Goal: Task Accomplishment & Management: Manage account settings

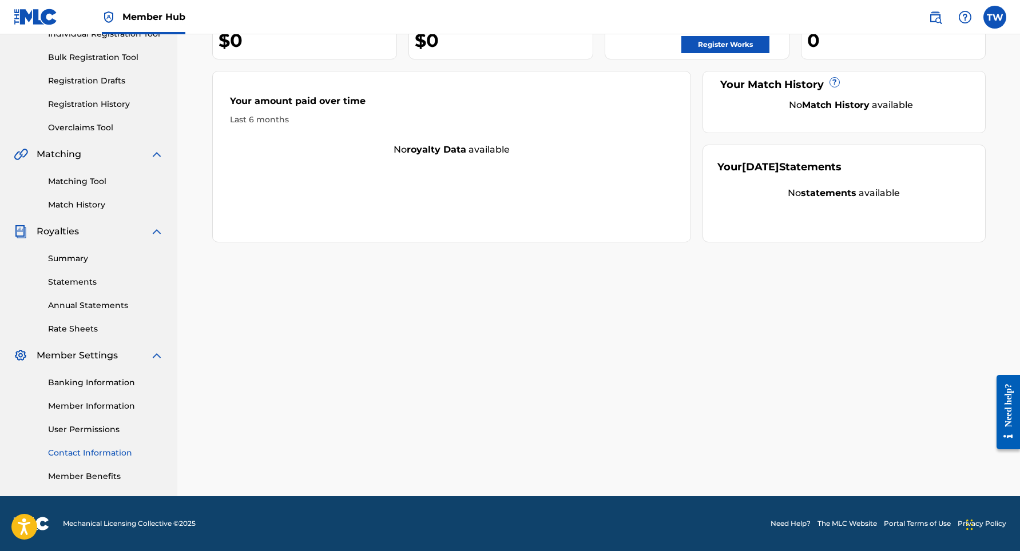
click at [114, 448] on link "Contact Information" at bounding box center [106, 453] width 116 height 12
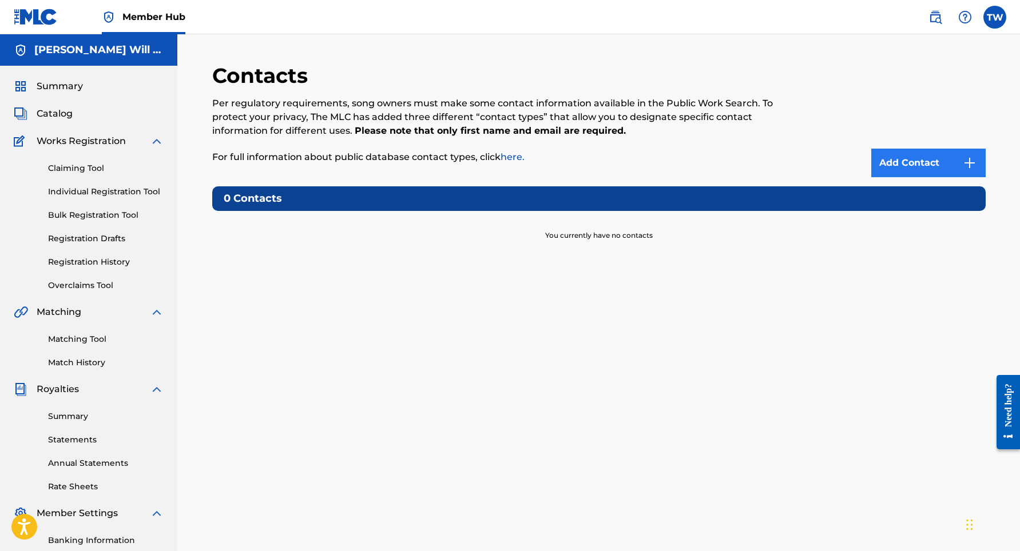
click at [914, 172] on link "Add Contact" at bounding box center [928, 163] width 114 height 29
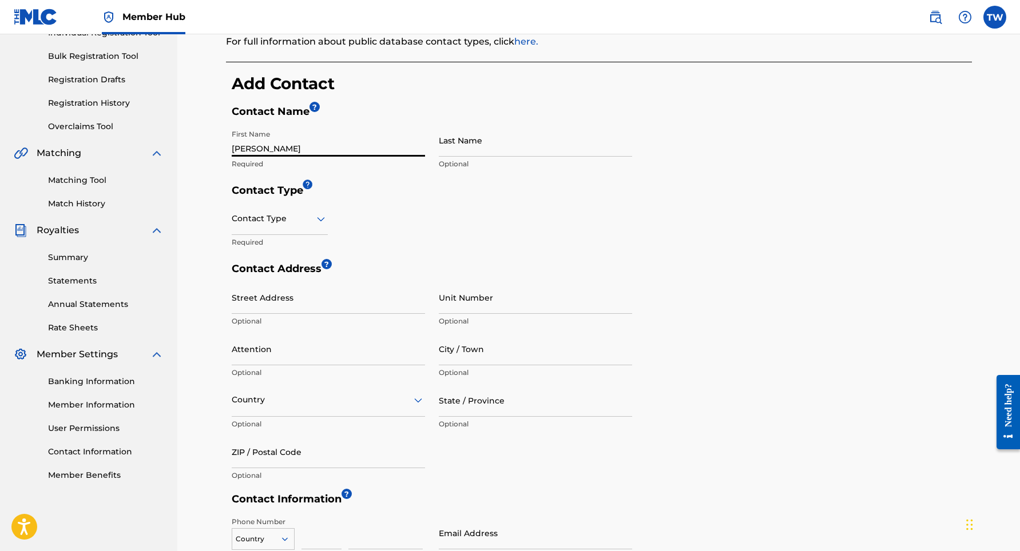
scroll to position [161, 0]
type input "[PERSON_NAME]"
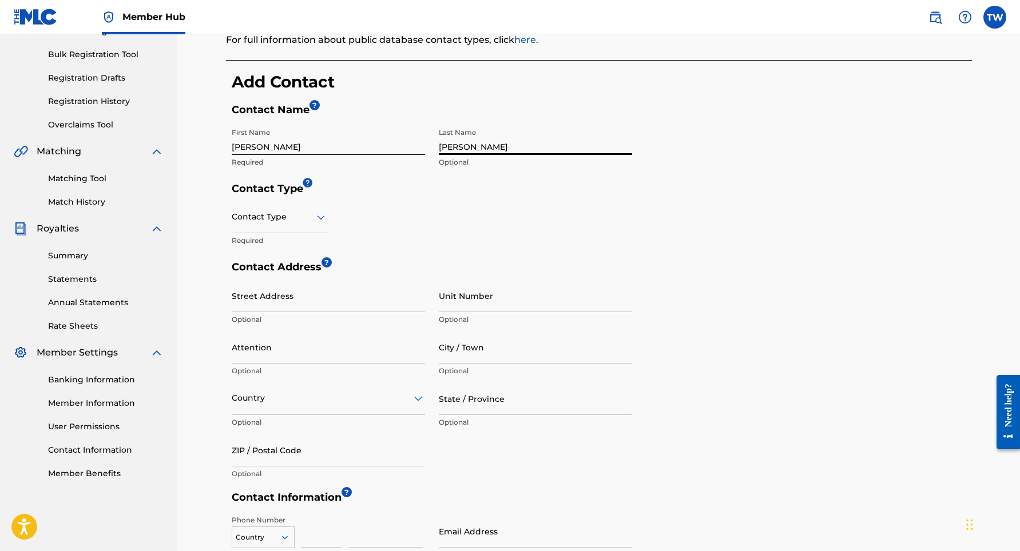
type input "[PERSON_NAME]"
click at [319, 220] on icon at bounding box center [321, 218] width 14 height 14
click at [284, 321] on div "Copyright" at bounding box center [279, 323] width 95 height 26
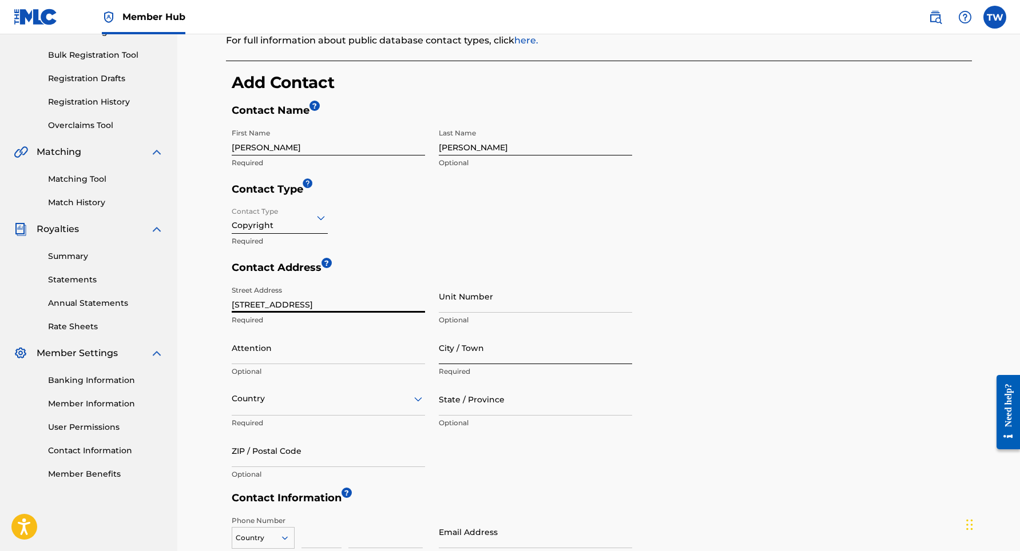
type input "[STREET_ADDRESS]"
type input "brentwood"
type input "ny"
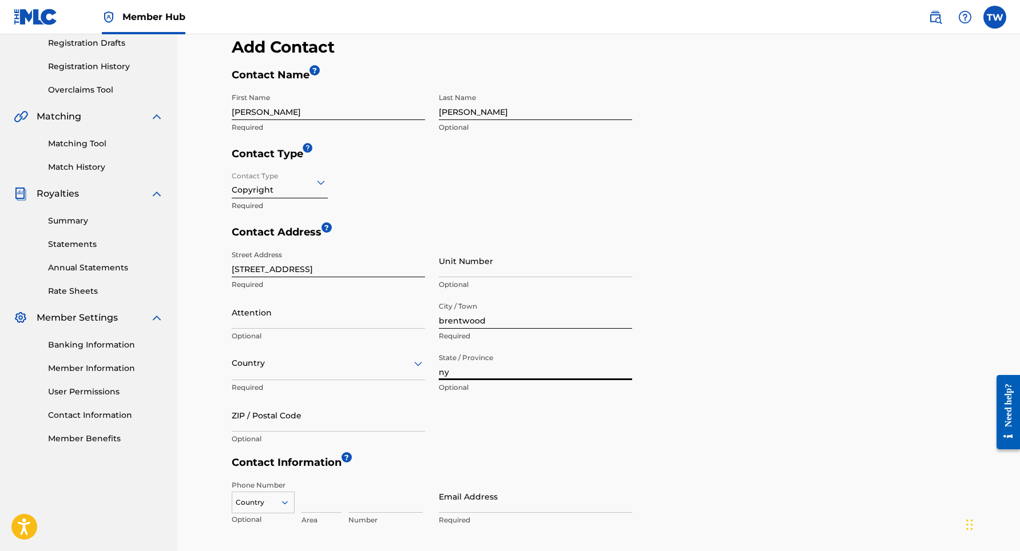
click at [302, 380] on div "Country" at bounding box center [328, 364] width 193 height 33
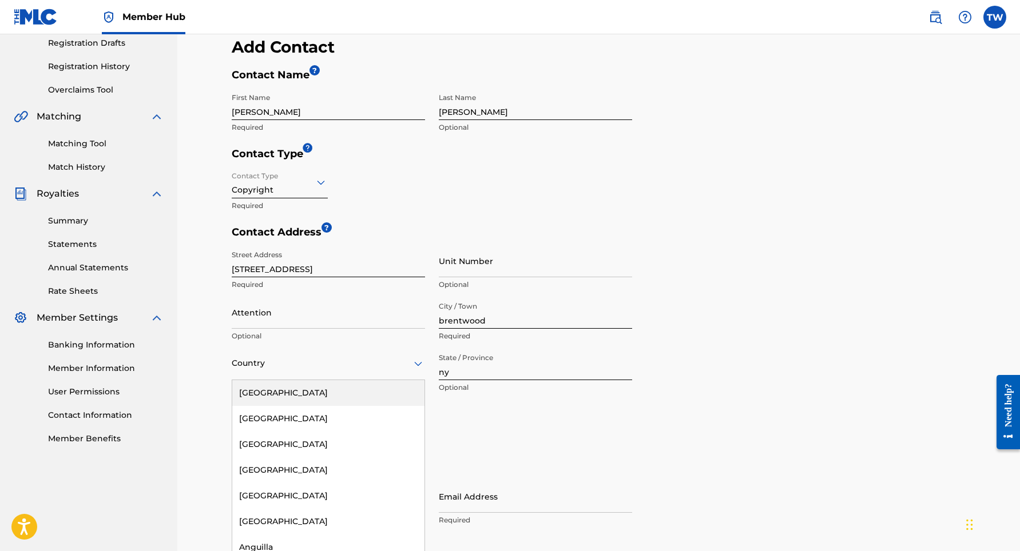
click at [292, 392] on div "[GEOGRAPHIC_DATA]" at bounding box center [328, 393] width 192 height 26
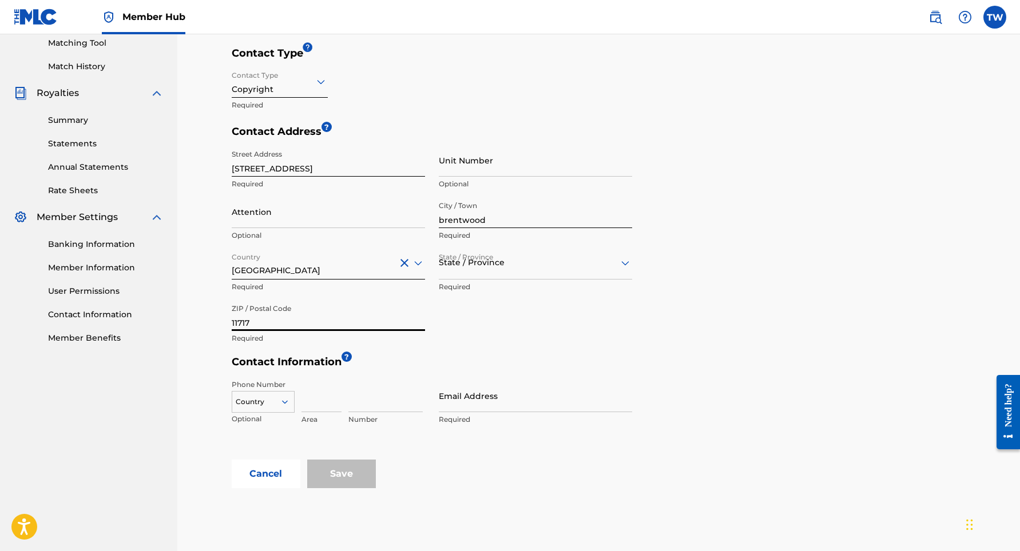
scroll to position [307, 0]
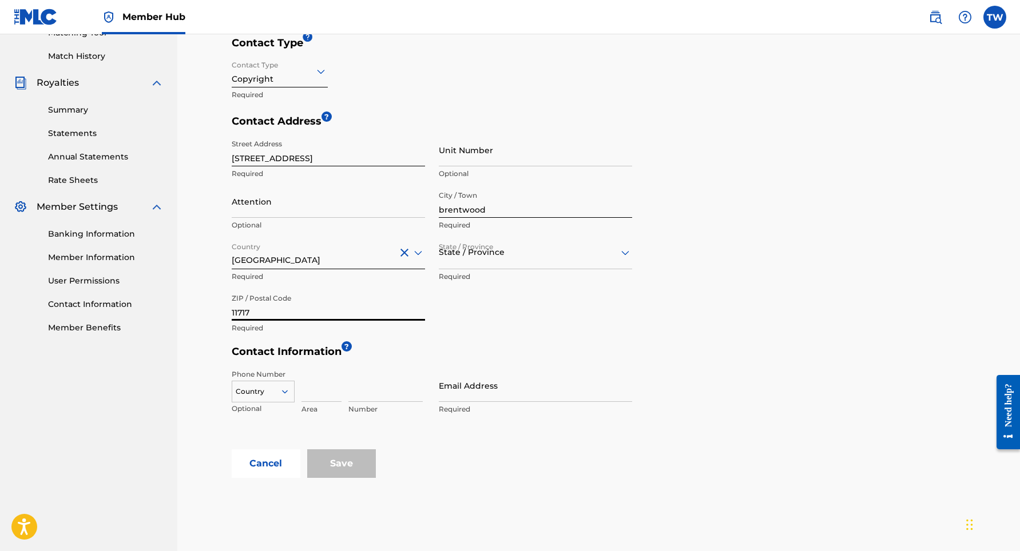
type input "11717"
click at [283, 394] on div "US, [GEOGRAPHIC_DATA] +1, 1 of 216. 216 results available. Use Up and Down to c…" at bounding box center [263, 389] width 63 height 17
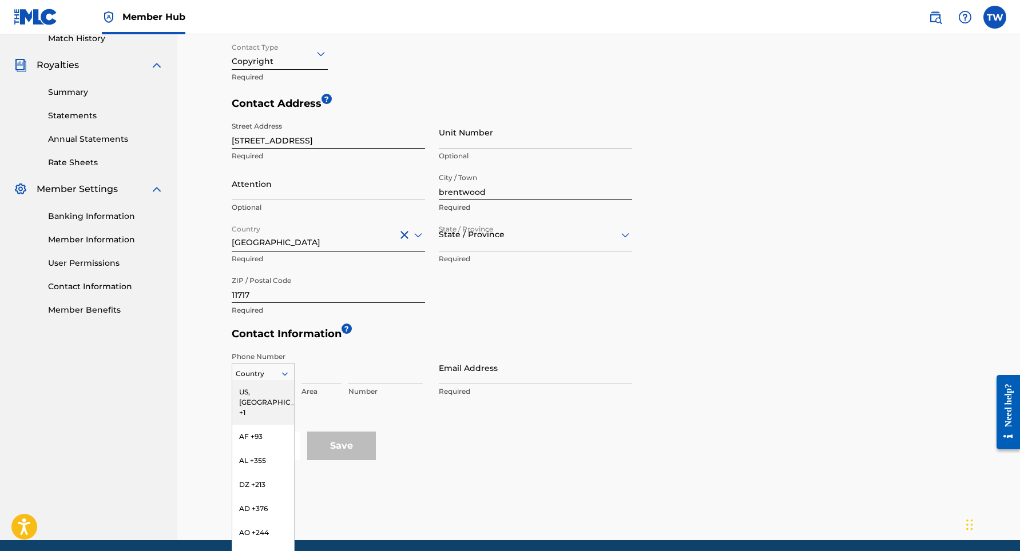
click at [261, 391] on div "US, [GEOGRAPHIC_DATA] +1" at bounding box center [263, 402] width 62 height 45
click at [321, 376] on input at bounding box center [321, 368] width 40 height 33
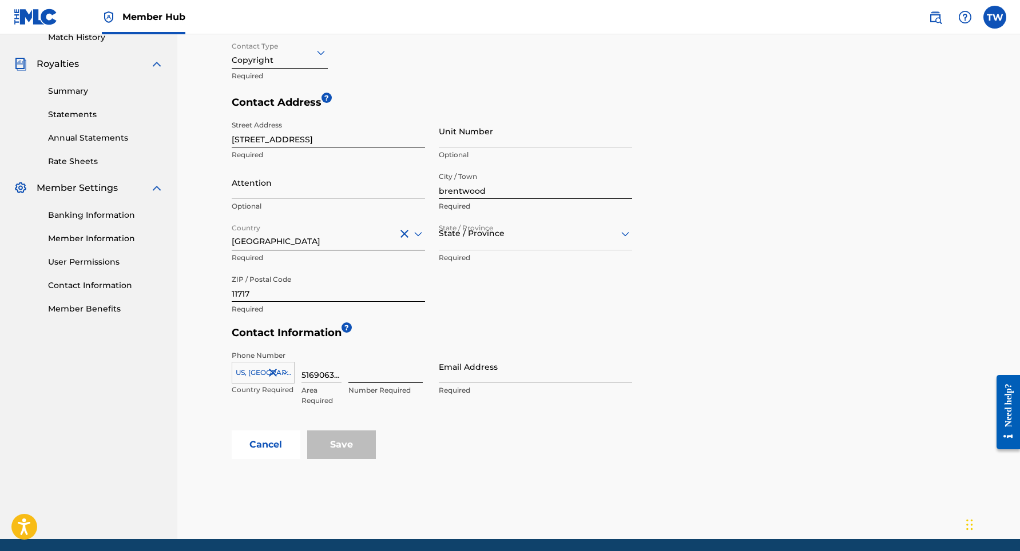
scroll to position [325, 0]
type input "5"
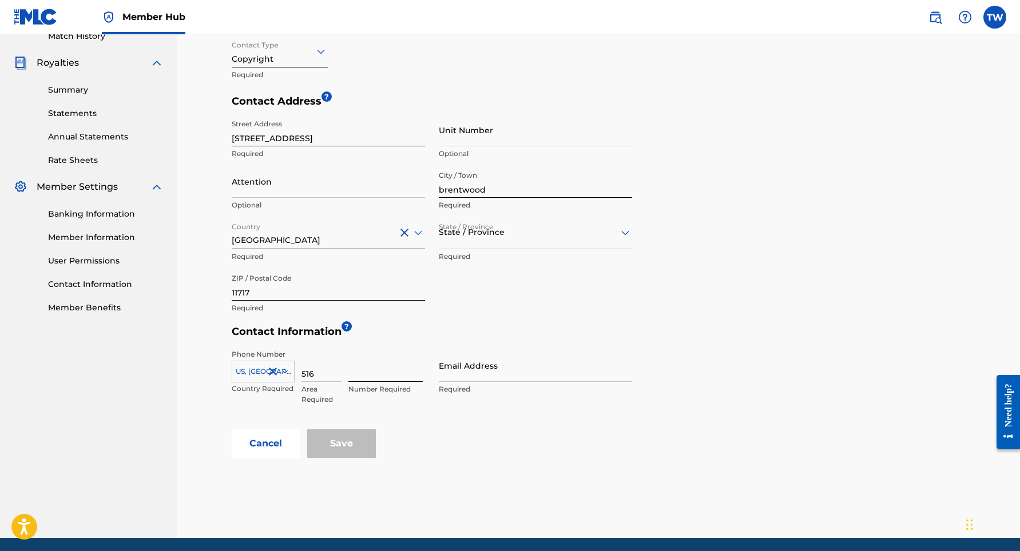
type input "516"
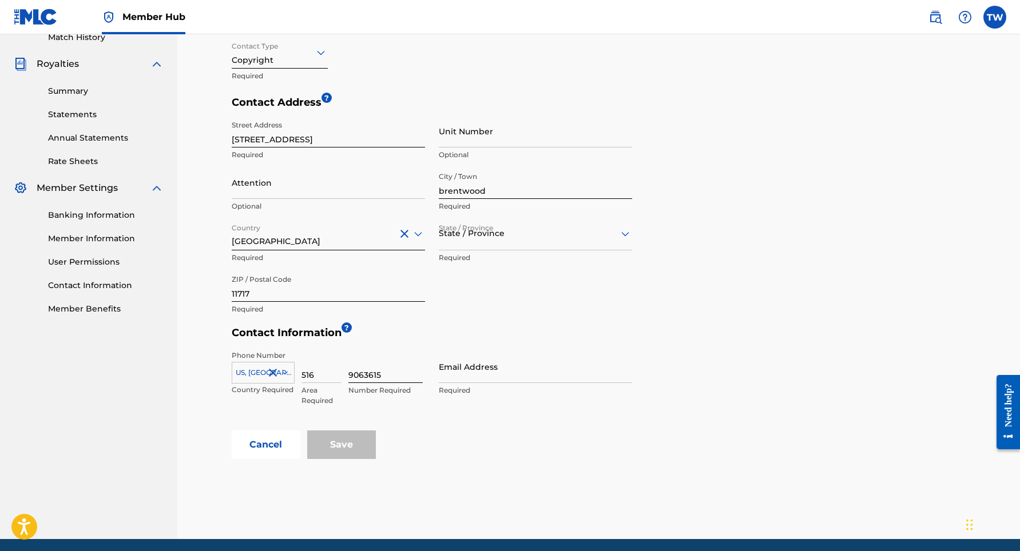
scroll to position [332, 0]
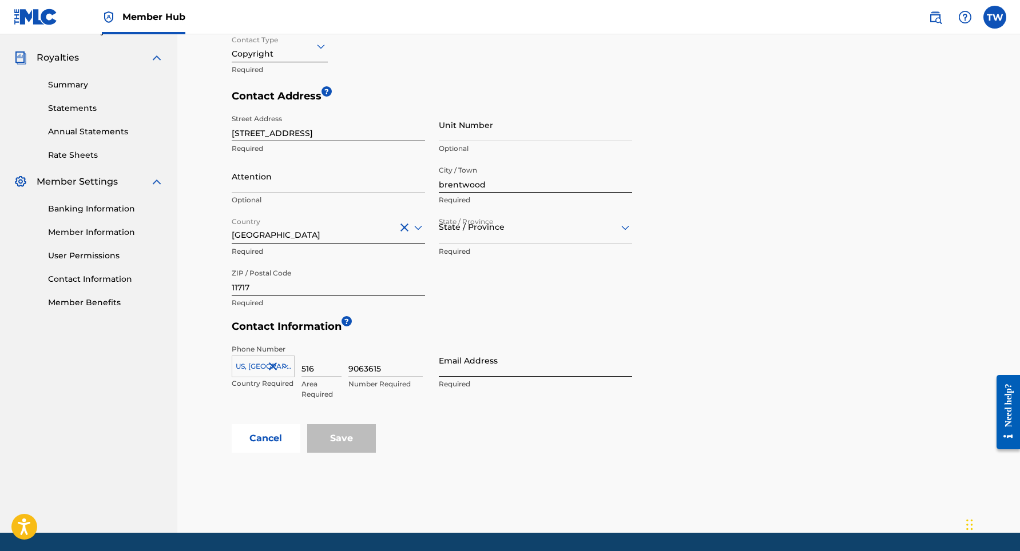
type input "9063615"
type input "[EMAIL_ADDRESS][DOMAIN_NAME]"
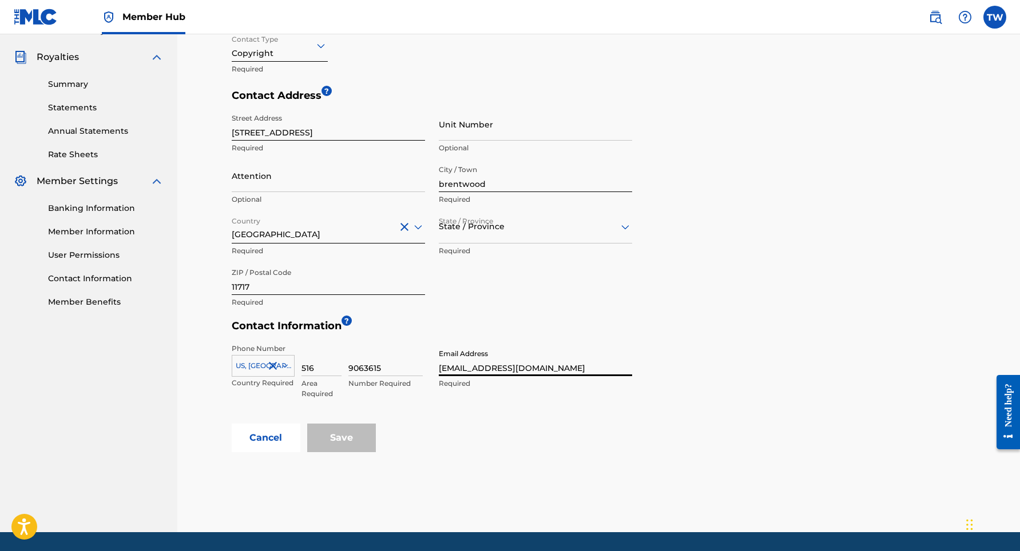
scroll to position [333, 0]
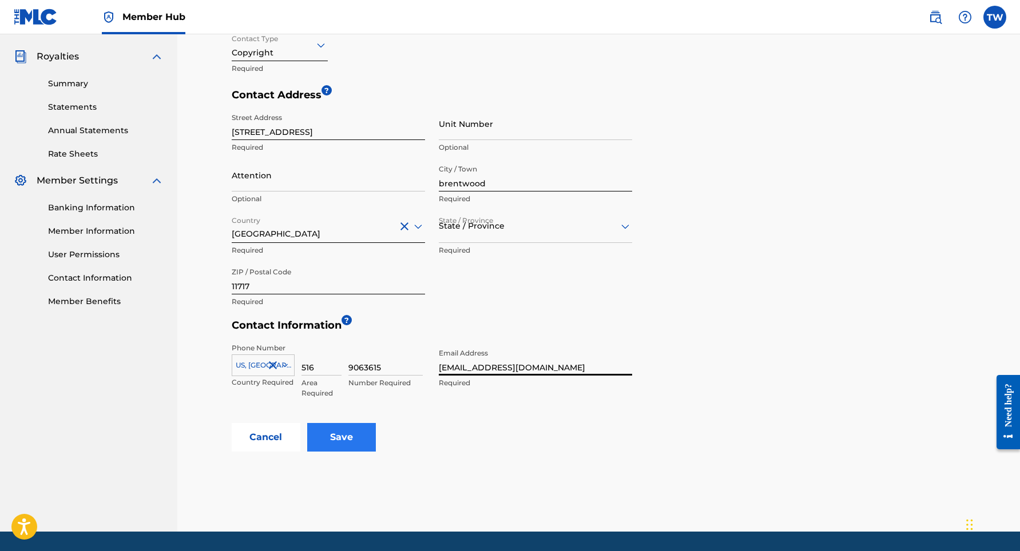
click at [367, 438] on input "Save" at bounding box center [341, 437] width 69 height 29
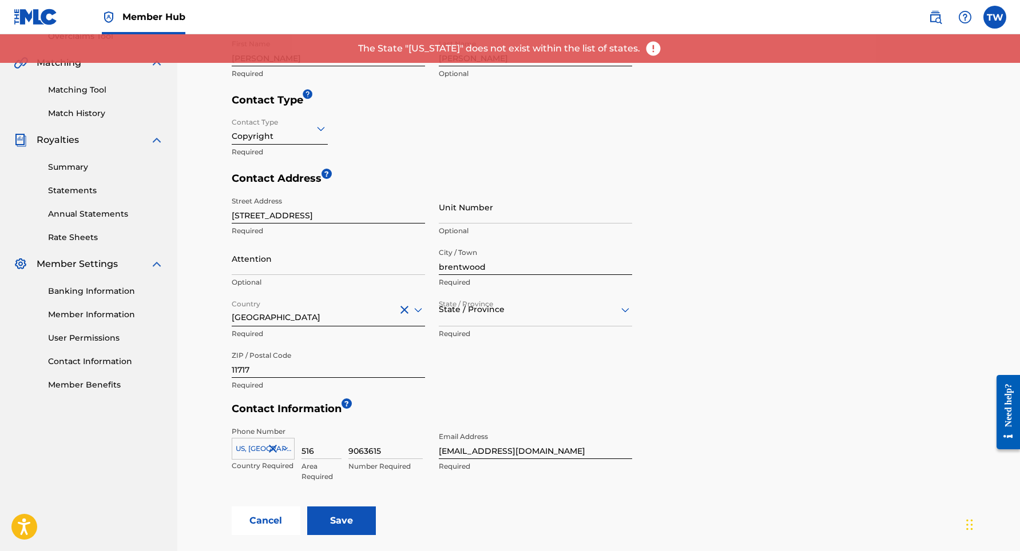
scroll to position [246, 0]
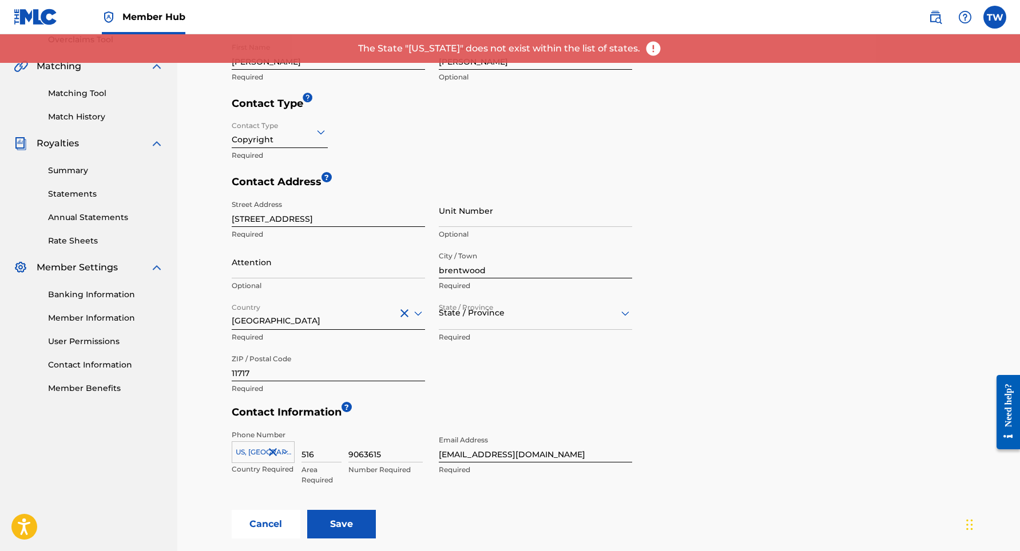
click at [573, 316] on div at bounding box center [535, 313] width 193 height 14
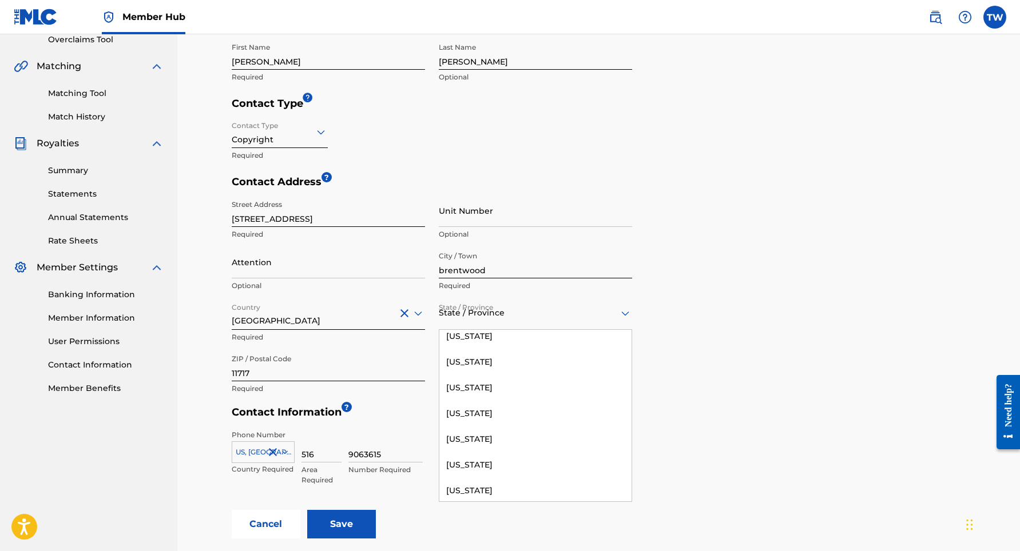
scroll to position [835, 0]
click at [465, 378] on div "[US_STATE]" at bounding box center [535, 384] width 192 height 26
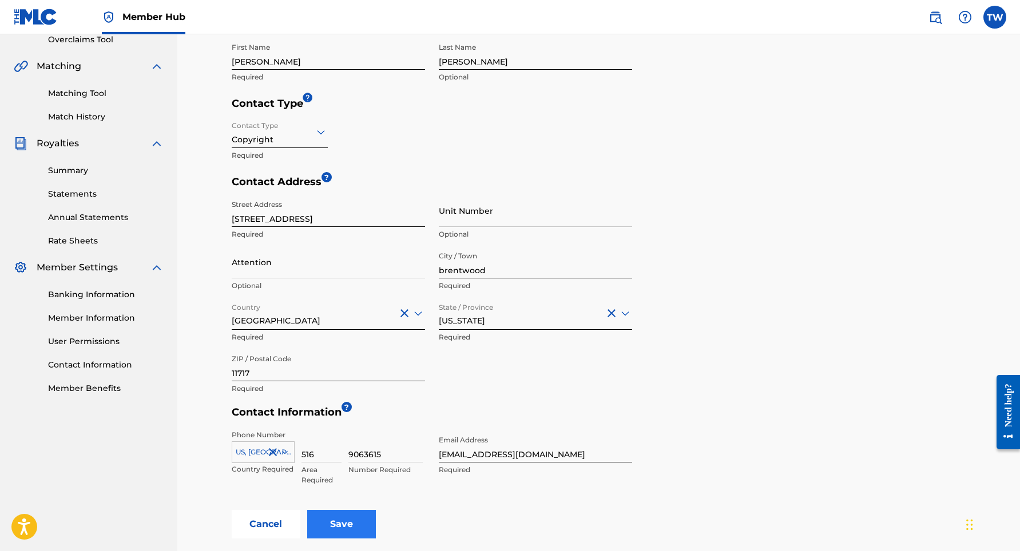
click at [345, 521] on input "Save" at bounding box center [341, 524] width 69 height 29
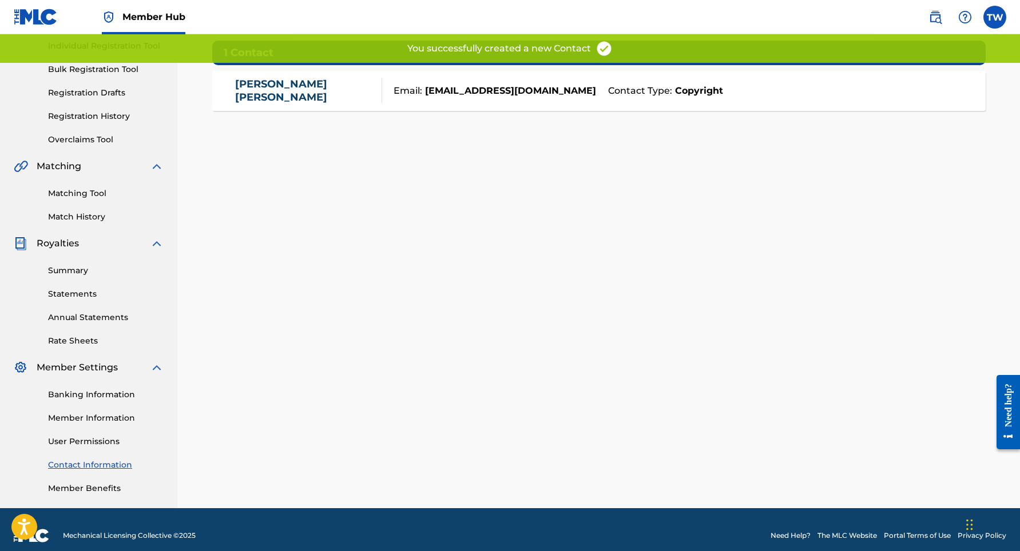
scroll to position [158, 0]
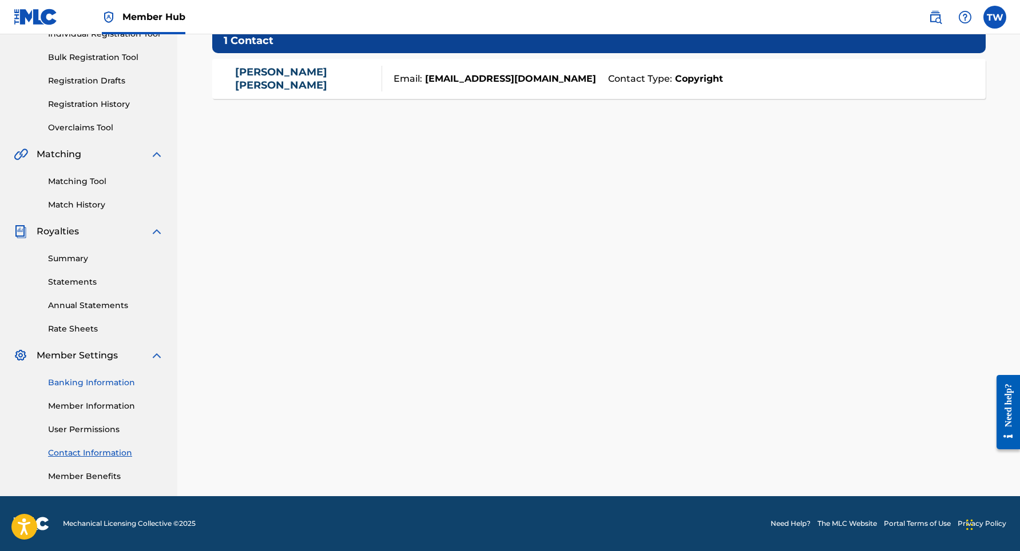
click at [109, 383] on link "Banking Information" at bounding box center [106, 383] width 116 height 12
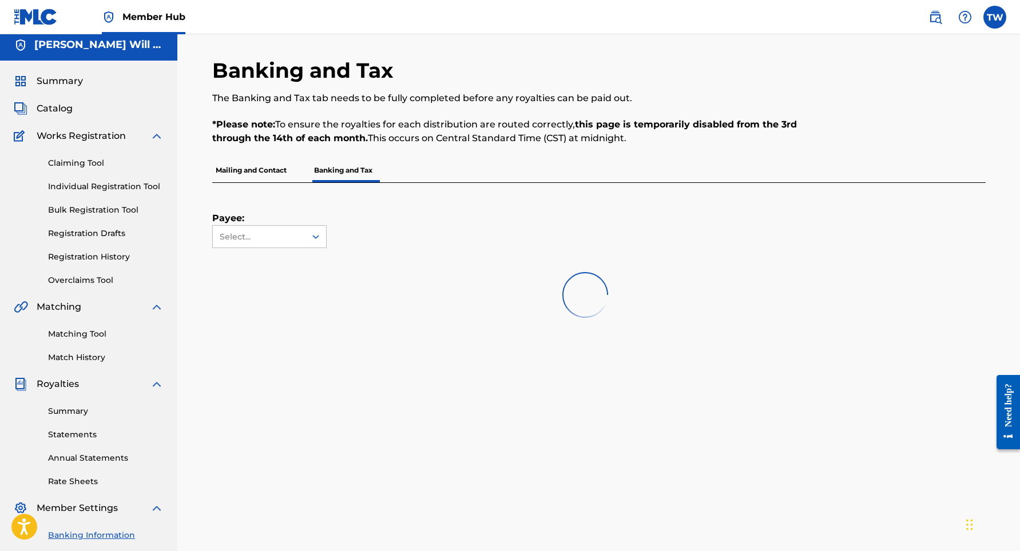
scroll to position [7, 0]
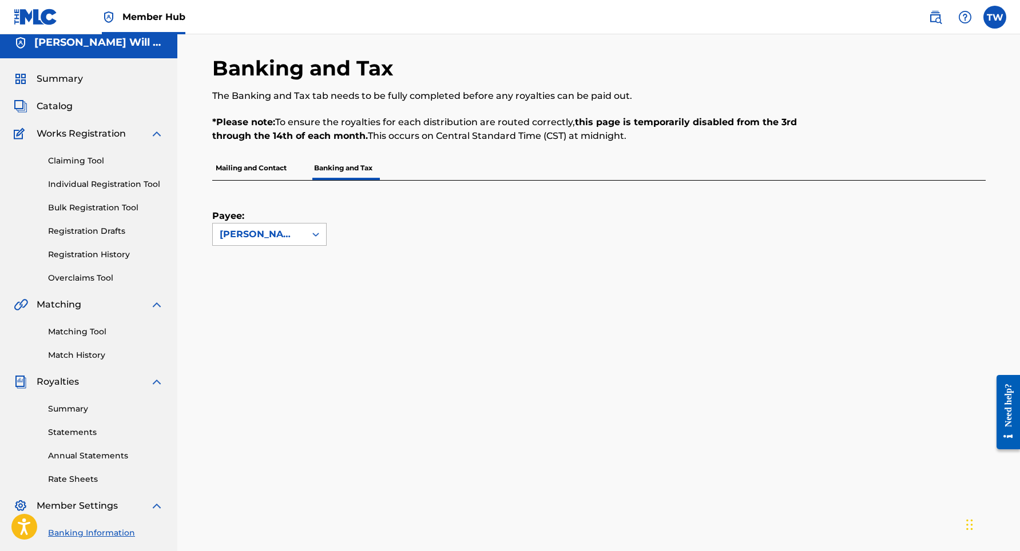
click at [314, 238] on icon at bounding box center [315, 234] width 11 height 11
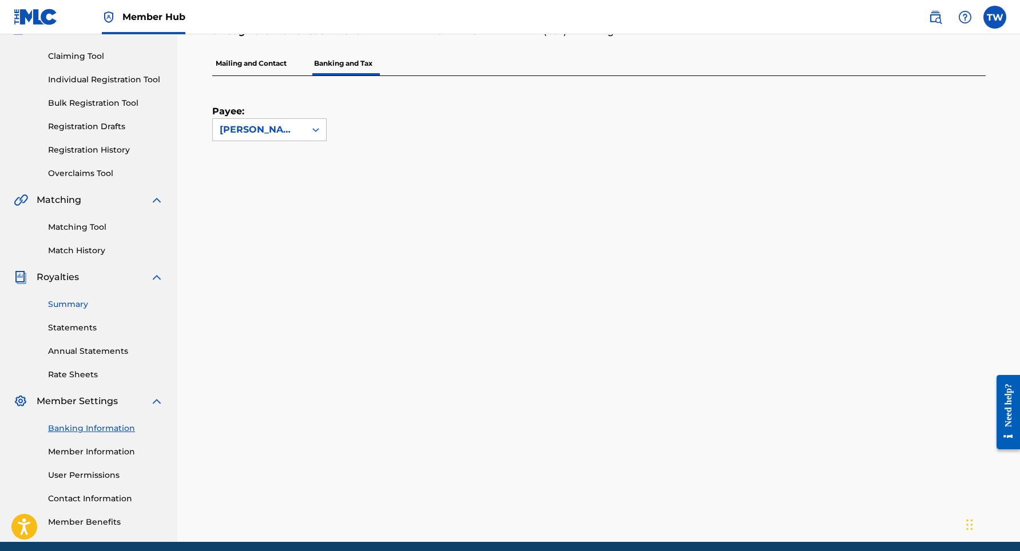
scroll to position [88, 0]
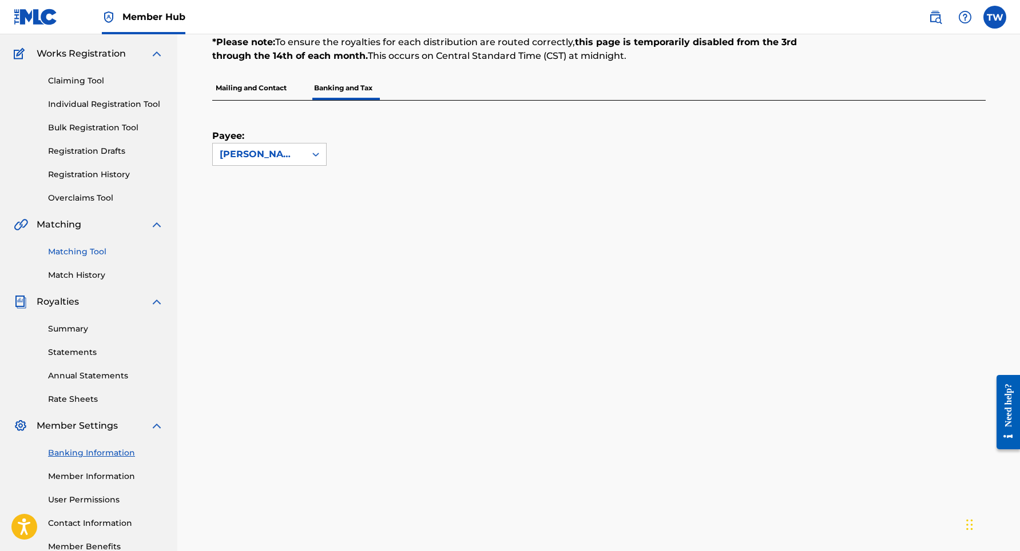
click at [93, 253] on link "Matching Tool" at bounding box center [106, 252] width 116 height 12
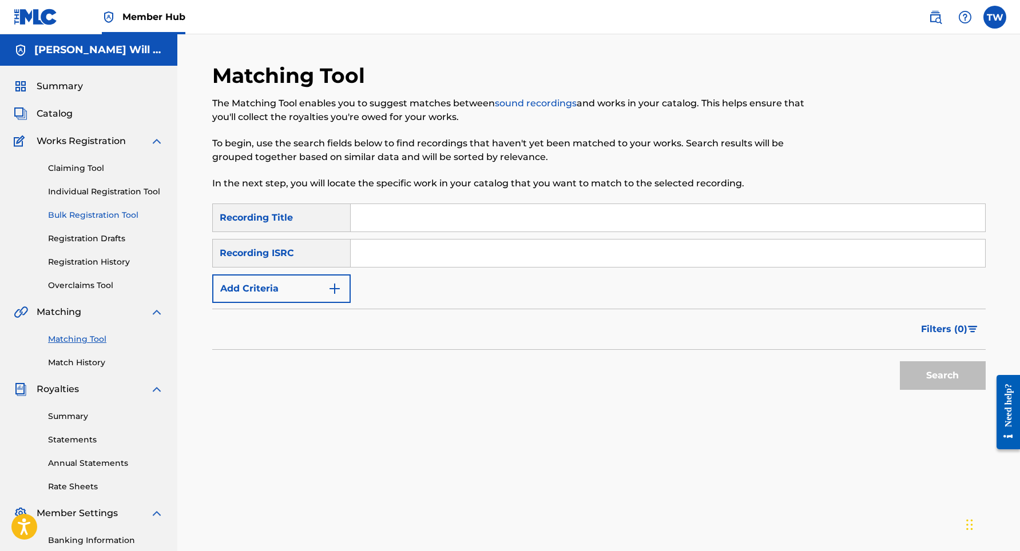
click at [116, 218] on link "Bulk Registration Tool" at bounding box center [106, 215] width 116 height 12
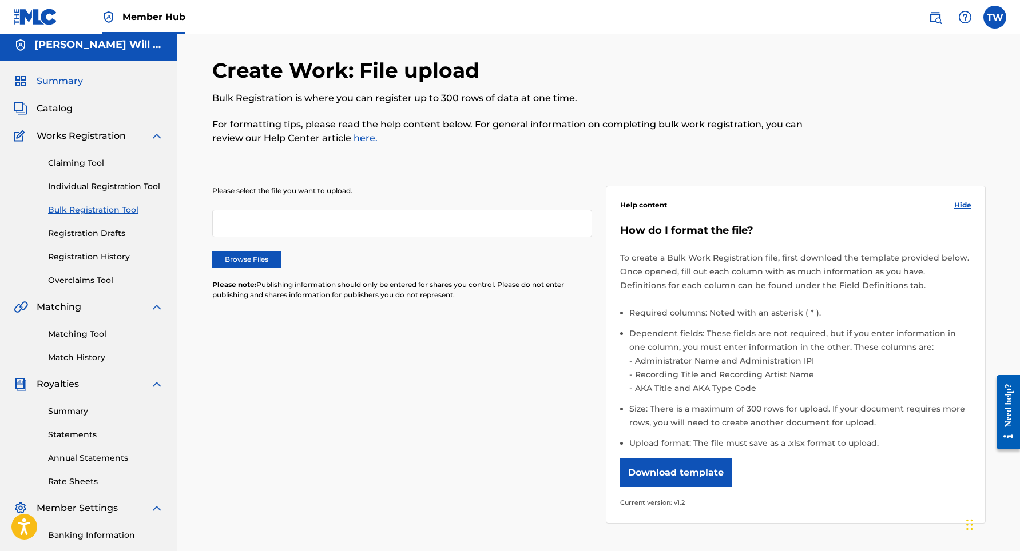
scroll to position [2, 1]
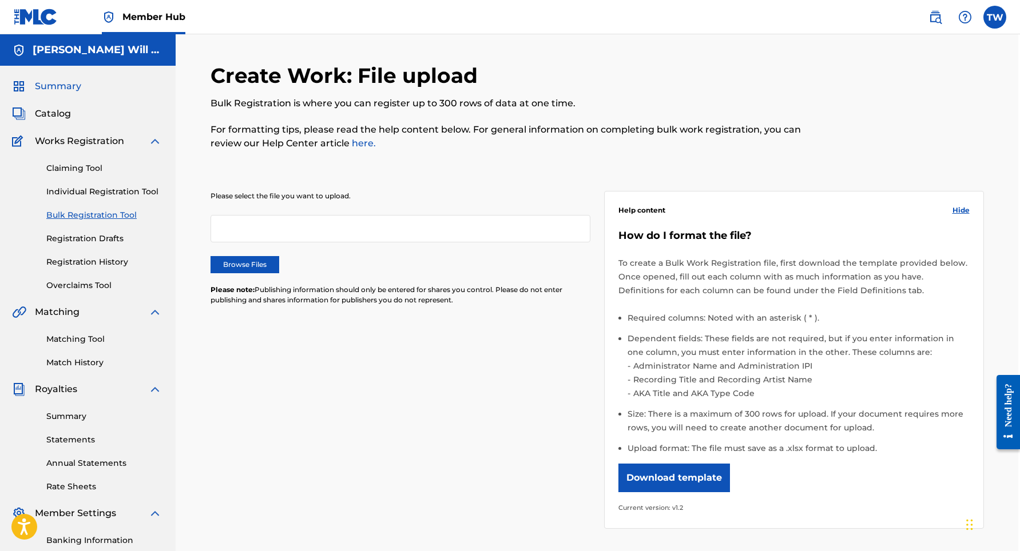
click at [62, 88] on span "Summary" at bounding box center [58, 87] width 46 height 14
